Goal: Information Seeking & Learning: Check status

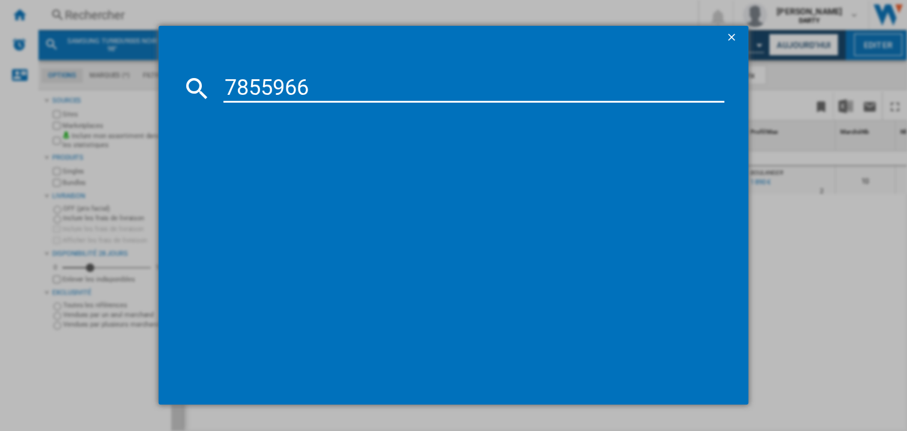
type input "7855966"
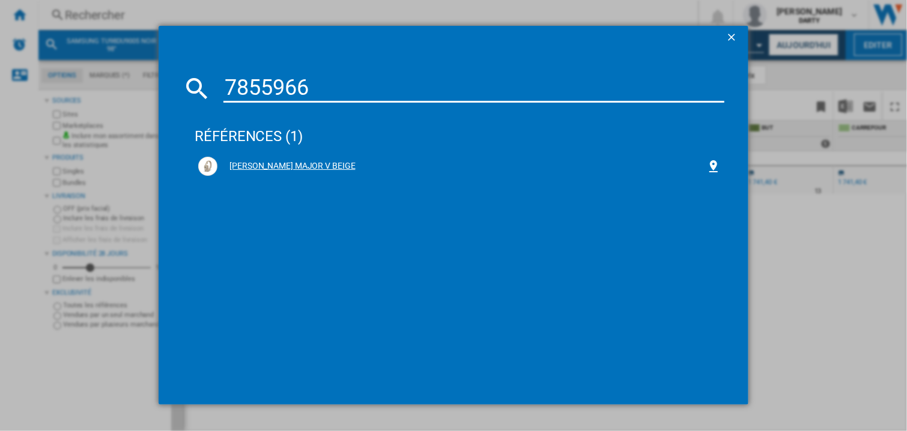
click at [315, 166] on div "[PERSON_NAME] MAJOR V BEIGE" at bounding box center [461, 166] width 489 height 12
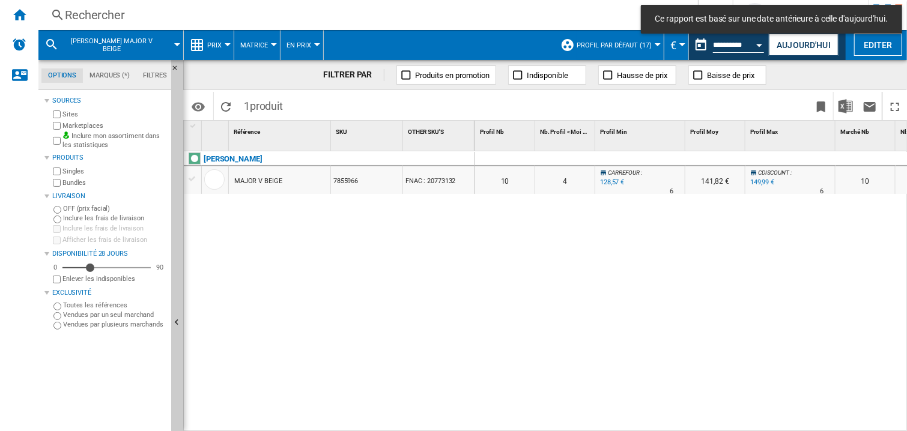
click at [686, 155] on div at bounding box center [715, 159] width 60 height 14
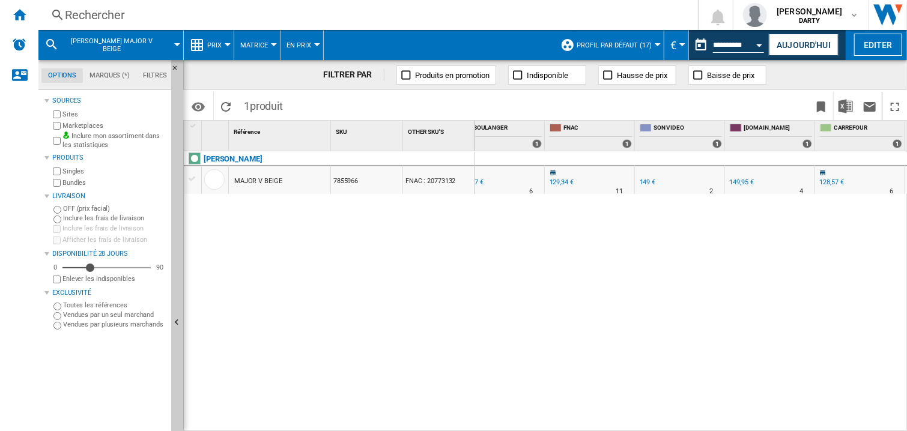
scroll to position [0, 1102]
drag, startPoint x: 720, startPoint y: 269, endPoint x: 703, endPoint y: 86, distance: 184.0
click at [721, 270] on div "0 0 0 0 10 4 [GEOGRAPHIC_DATA] : -9.0 % 128,57 € % N/A 6 [GEOGRAPHIC_DATA] : 14…" at bounding box center [691, 291] width 432 height 281
click at [699, 110] on span at bounding box center [679, 106] width 260 height 28
click at [340, 88] on div "FILTRER PAR Produits en promotion Indisponible Hausse de prix Baisse de prix" at bounding box center [545, 75] width 724 height 30
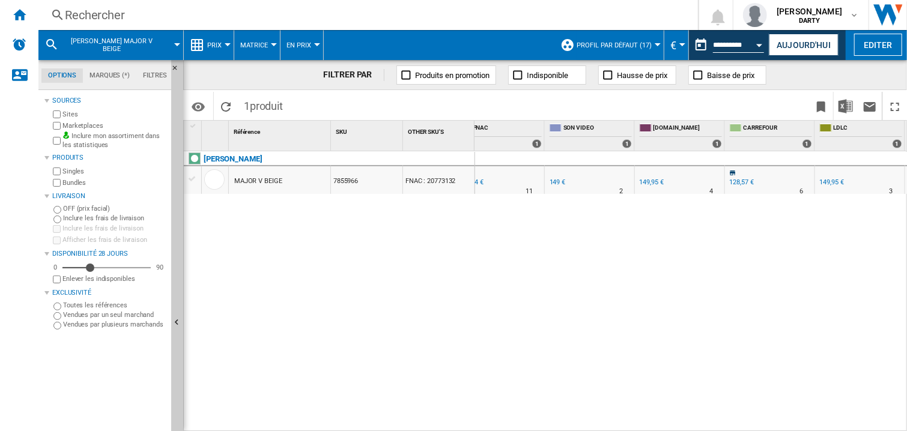
drag, startPoint x: 260, startPoint y: 255, endPoint x: 535, endPoint y: 7, distance: 370.4
click at [260, 255] on div "[PERSON_NAME] MAJOR V BEIGE 7855966 FNAC : 20773132" at bounding box center [329, 288] width 291 height 275
click at [766, 39] on button "Open calendar" at bounding box center [760, 43] width 22 height 22
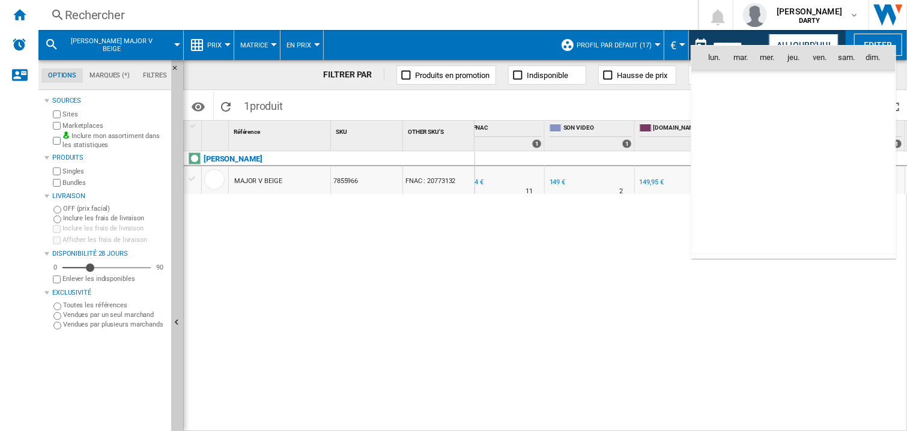
scroll to position [5730, 0]
click at [771, 137] on span "13" at bounding box center [767, 137] width 24 height 24
type input "**********"
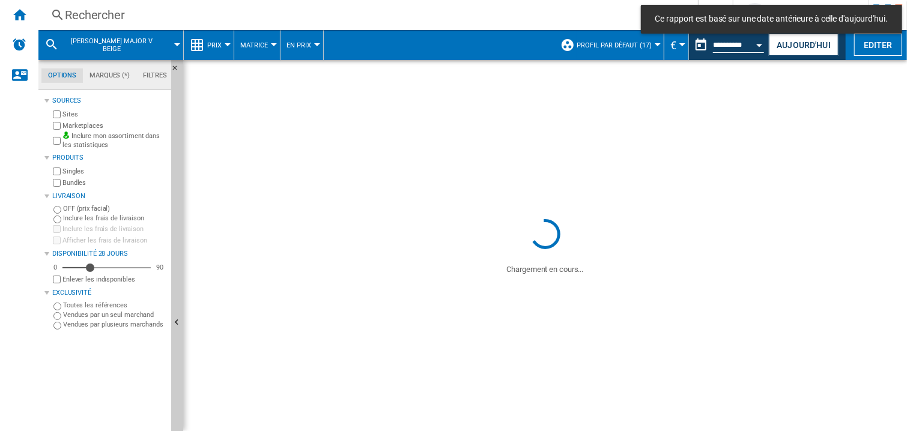
click at [100, 9] on div "Rechercher" at bounding box center [366, 15] width 602 height 17
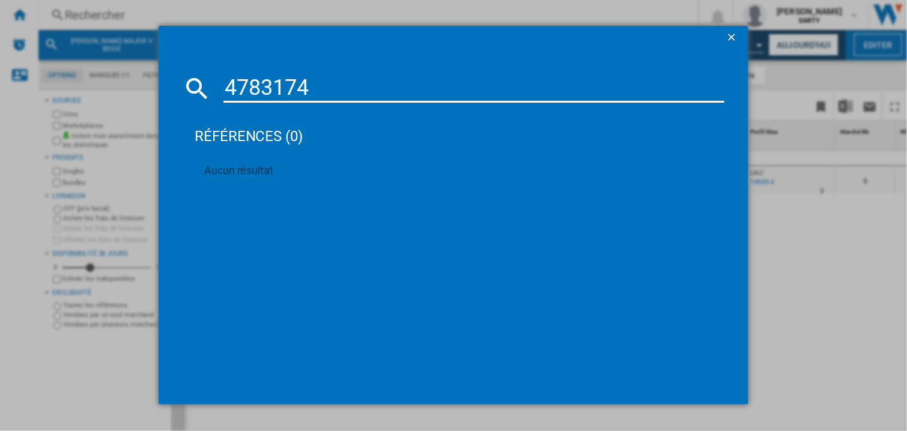
click at [247, 85] on input "4783174" at bounding box center [473, 88] width 501 height 29
paste input "40998"
type input "4740998"
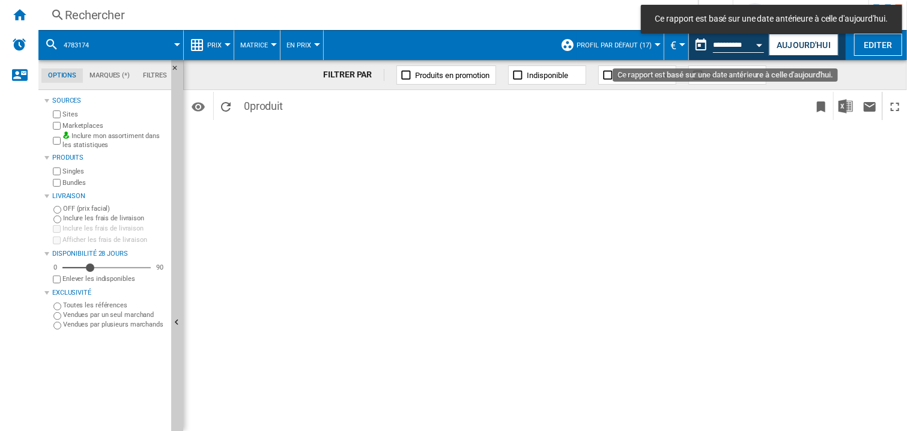
click at [759, 45] on div "Open calendar" at bounding box center [760, 45] width 6 height 3
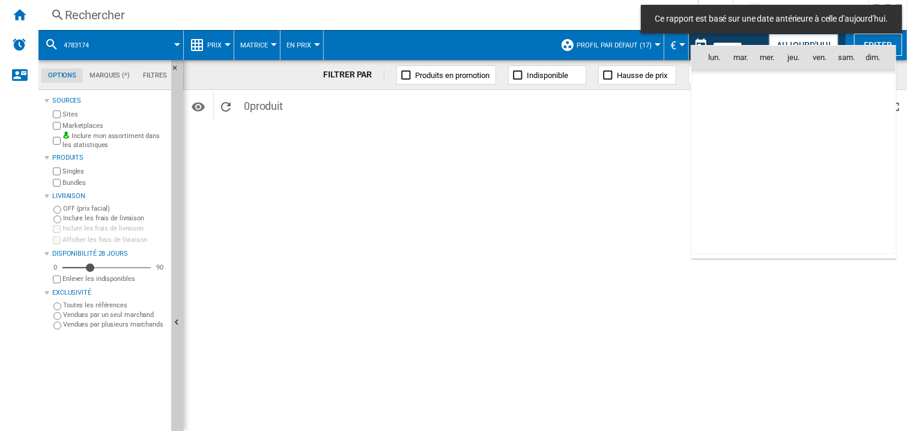
scroll to position [5730, 0]
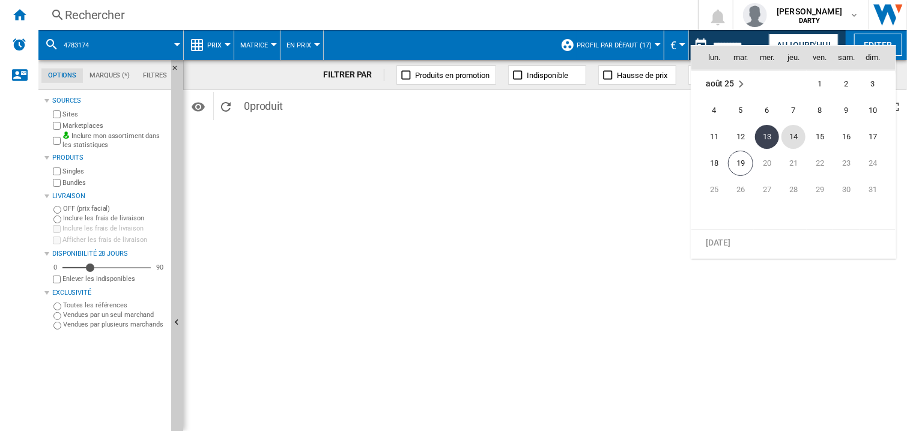
click at [789, 130] on span "14" at bounding box center [793, 137] width 24 height 24
type input "**********"
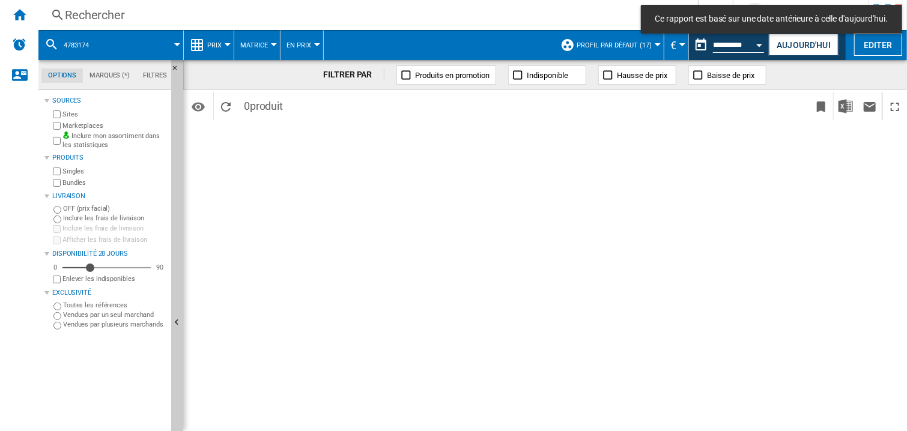
click at [536, 201] on div "FILTRER PAR Produits en promotion Indisponible Hausse de prix Baisse de prix Id…" at bounding box center [545, 245] width 724 height 371
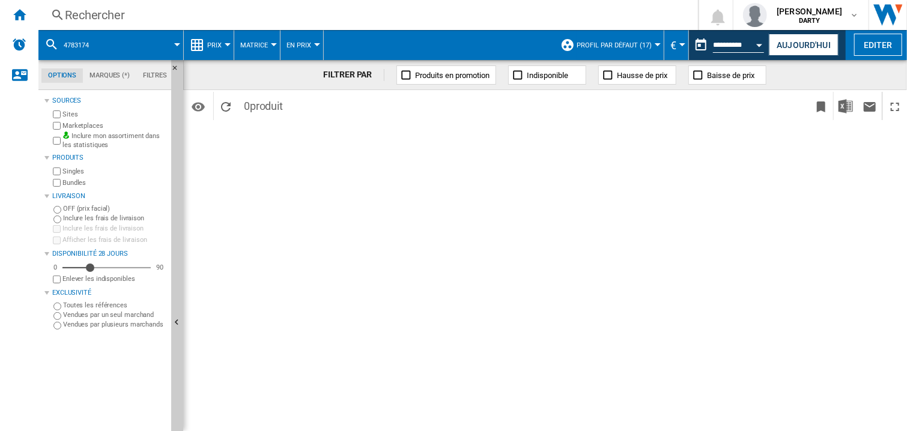
click at [650, 221] on div "FILTRER PAR Produits en promotion Indisponible Hausse de prix Baisse de prix Id…" at bounding box center [545, 245] width 724 height 371
click at [102, 19] on div "Rechercher" at bounding box center [366, 15] width 602 height 17
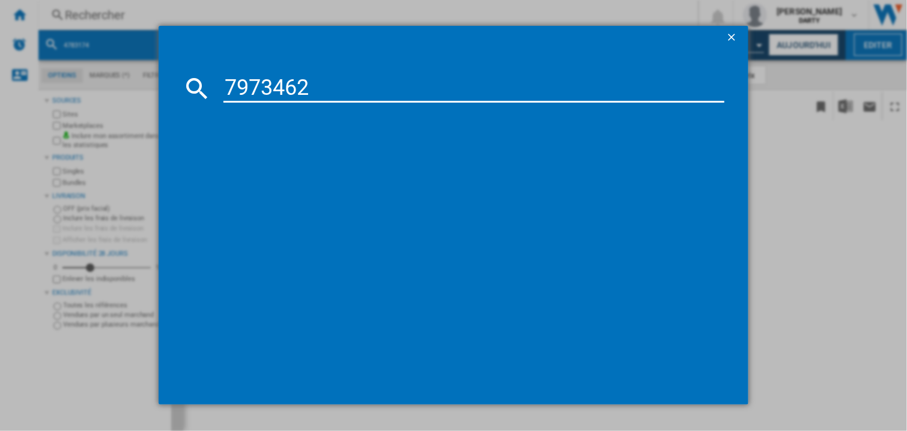
type input "7973462"
